Goal: Task Accomplishment & Management: Use online tool/utility

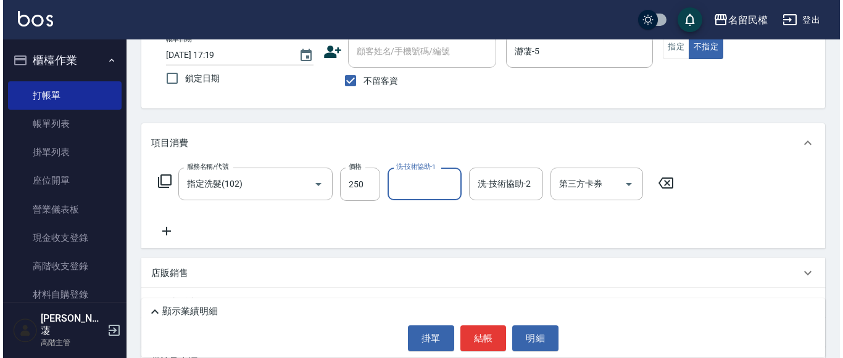
scroll to position [165, 0]
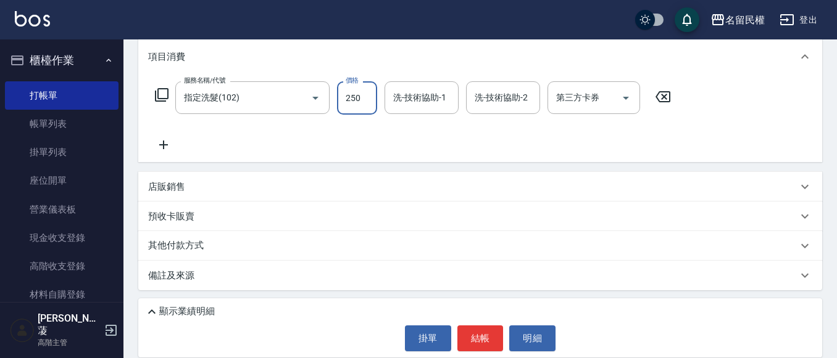
click at [346, 106] on input "250" at bounding box center [357, 97] width 40 height 33
type input "300"
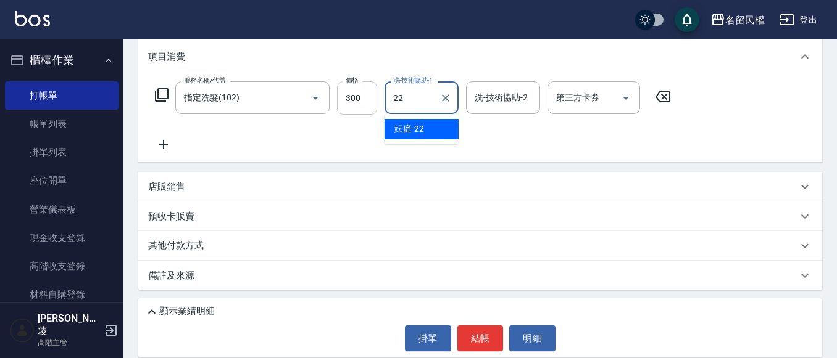
type input "妘庭-22"
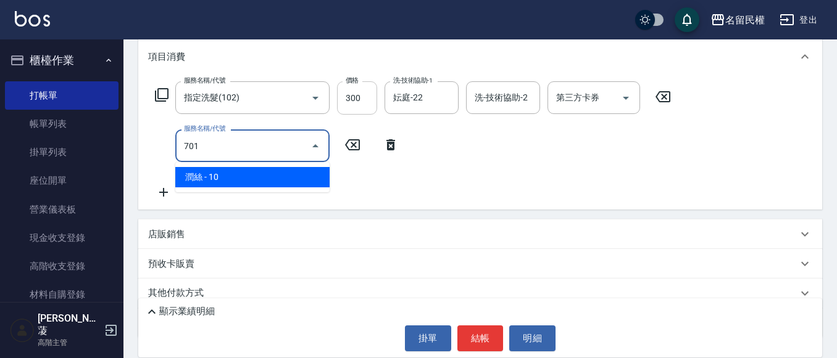
type input "[PERSON_NAME](701)"
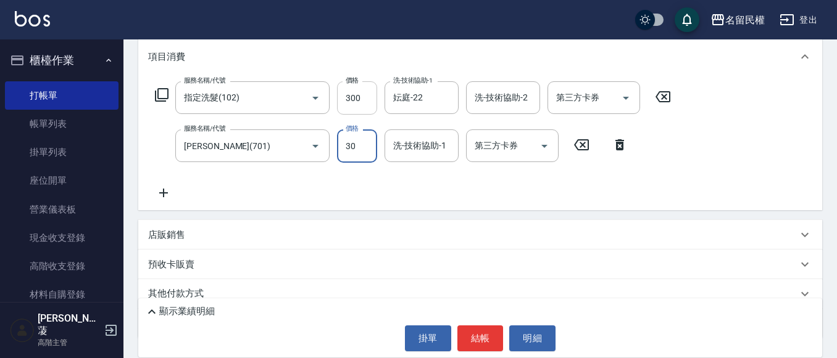
type input "30"
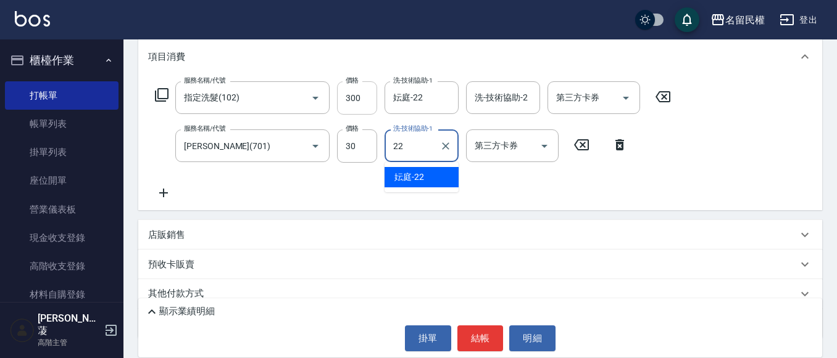
type input "妘庭-22"
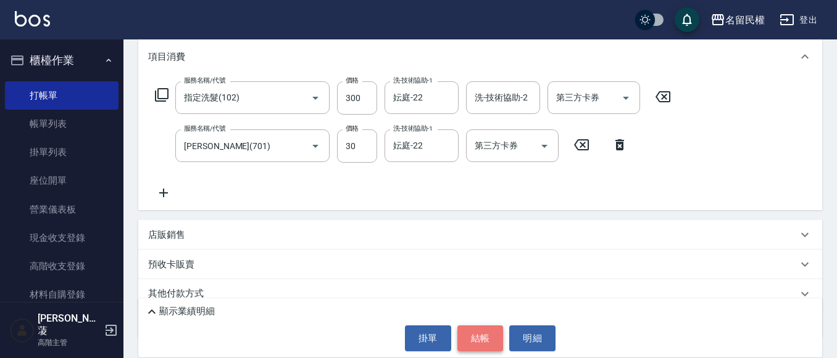
click at [468, 345] on button "結帳" at bounding box center [480, 339] width 46 height 26
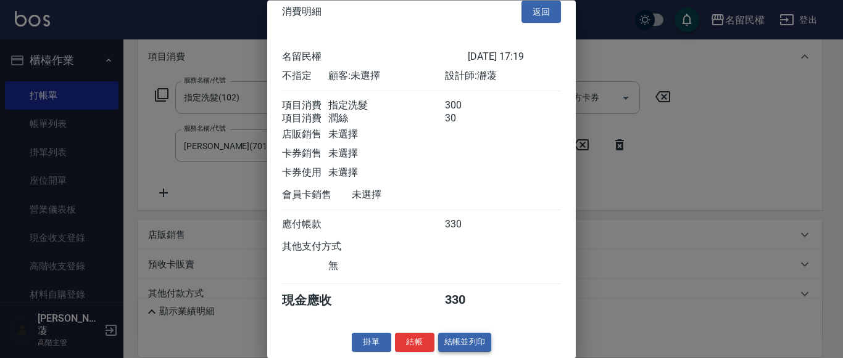
scroll to position [31, 0]
drag, startPoint x: 413, startPoint y: 345, endPoint x: 402, endPoint y: 344, distance: 11.8
click at [412, 346] on button "結帳" at bounding box center [414, 343] width 39 height 19
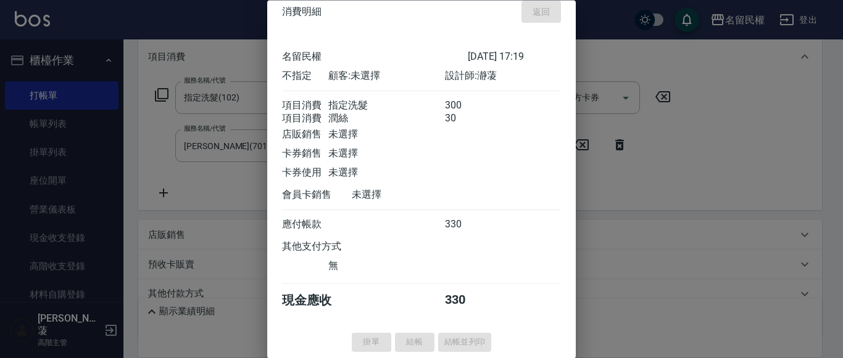
type input "[DATE] 18:04"
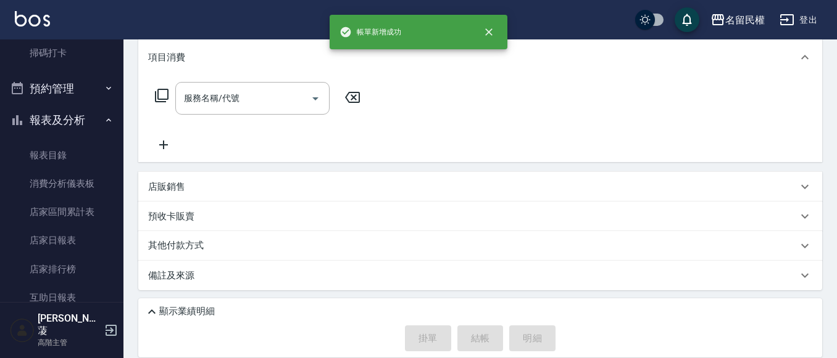
scroll to position [432, 0]
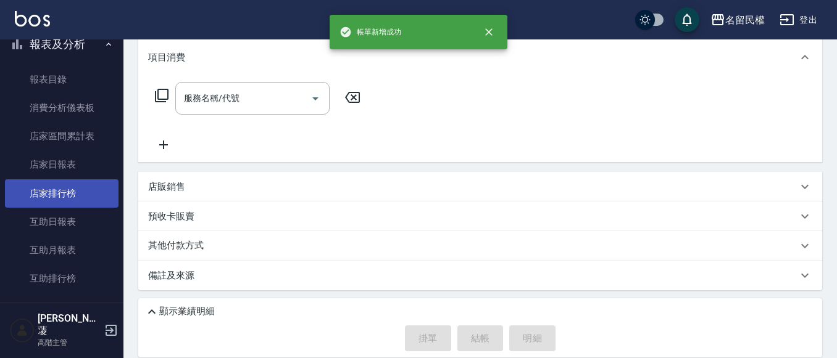
click at [85, 210] on link "互助日報表" at bounding box center [62, 222] width 114 height 28
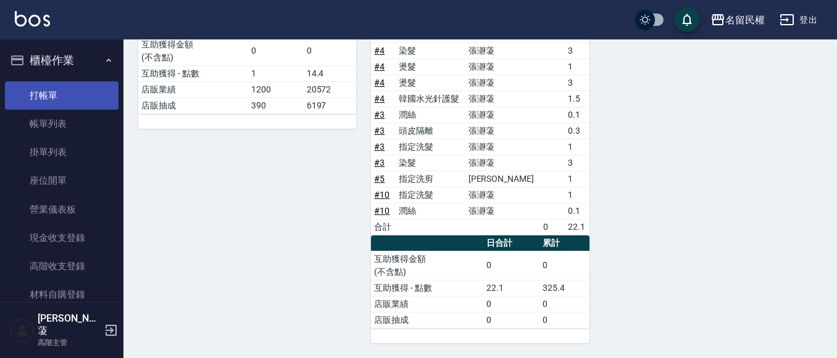
click at [52, 94] on link "打帳單" at bounding box center [62, 95] width 114 height 28
